Goal: Information Seeking & Learning: Check status

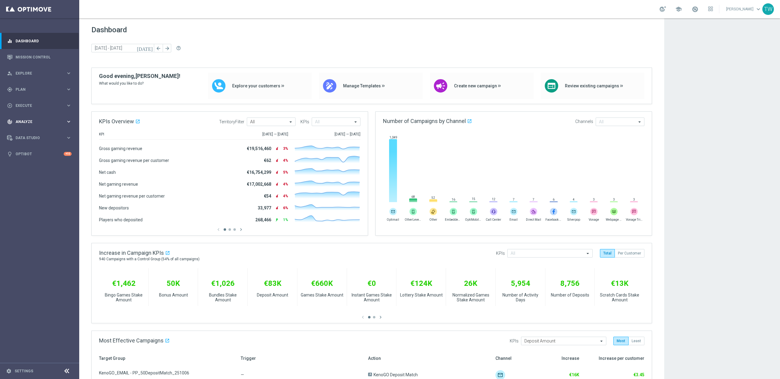
click at [59, 117] on div "track_changes Analyze keyboard_arrow_right" at bounding box center [39, 122] width 79 height 16
click at [28, 135] on link "Customer 360" at bounding box center [40, 134] width 48 height 5
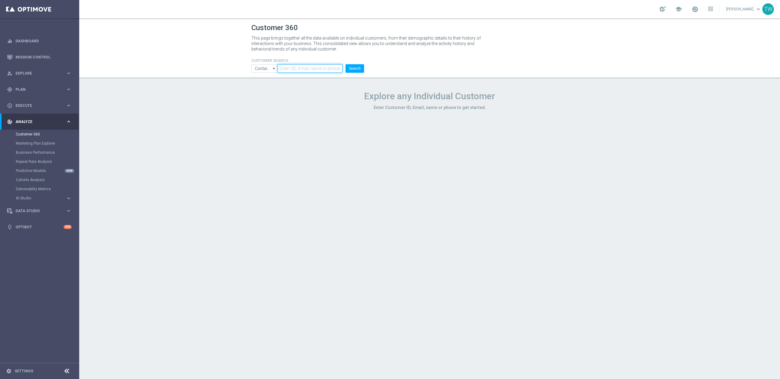
click at [298, 70] on input "text" at bounding box center [310, 68] width 65 height 9
paste input "21102755"
type input "21102755"
click at [355, 69] on button "Search" at bounding box center [355, 68] width 19 height 9
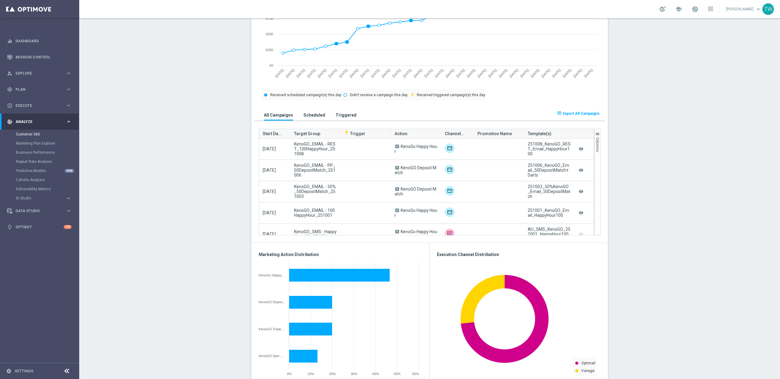
scroll to position [317, 0]
